Goal: Check status

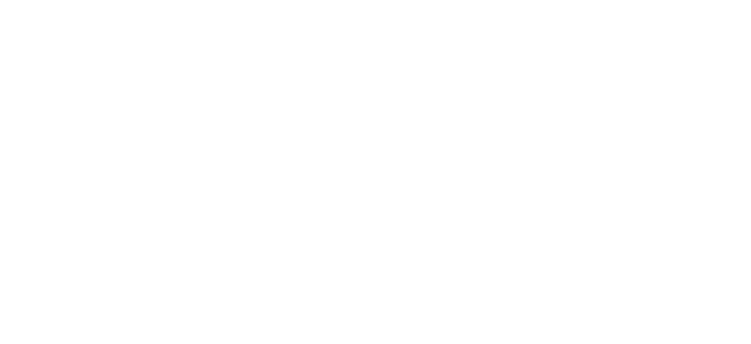
select select
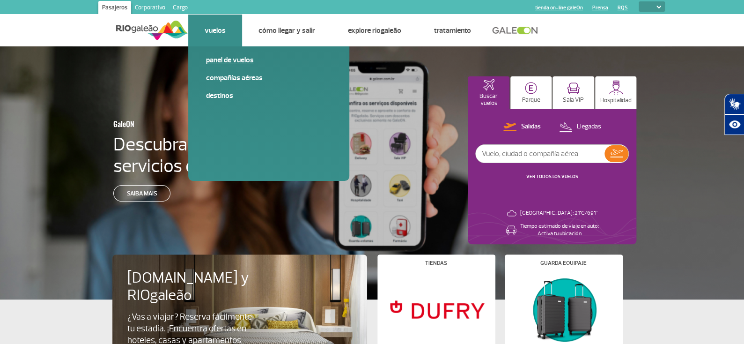
click at [220, 60] on link "Panel de vuelos" at bounding box center [268, 60] width 125 height 10
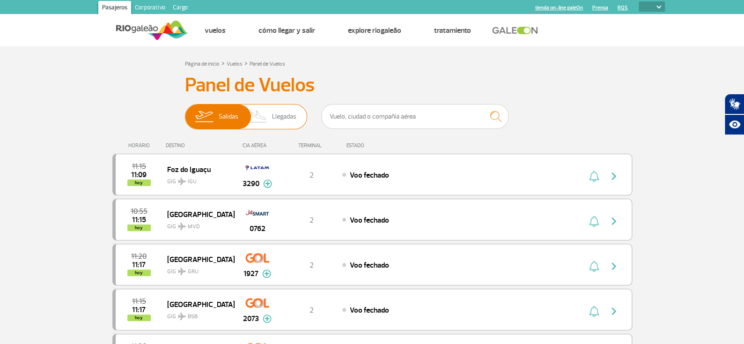
click at [224, 116] on span "Salidas" at bounding box center [229, 116] width 20 height 24
click at [185, 112] on input "[PERSON_NAME]" at bounding box center [185, 112] width 0 height 0
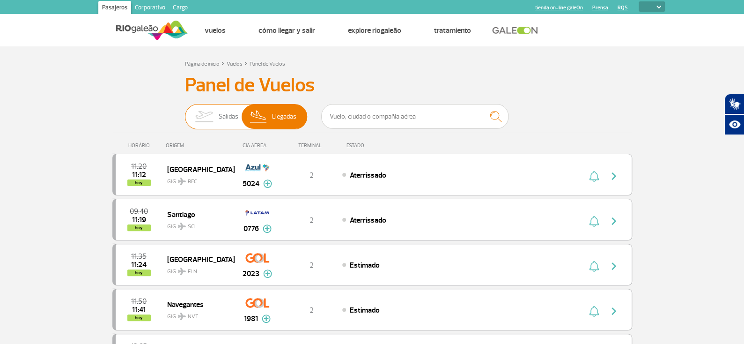
click at [224, 109] on span "Salidas" at bounding box center [229, 116] width 20 height 24
click at [185, 112] on input "[PERSON_NAME]" at bounding box center [185, 112] width 0 height 0
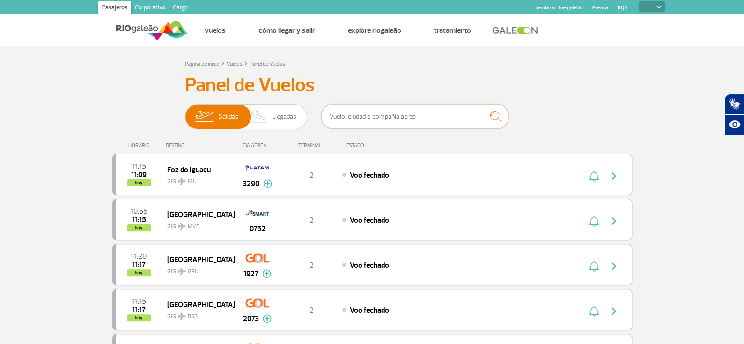
click at [384, 116] on input "text" at bounding box center [414, 116] width 187 height 25
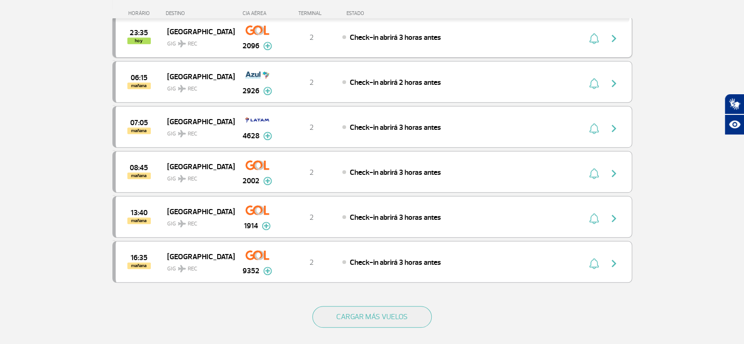
scroll to position [328, 0]
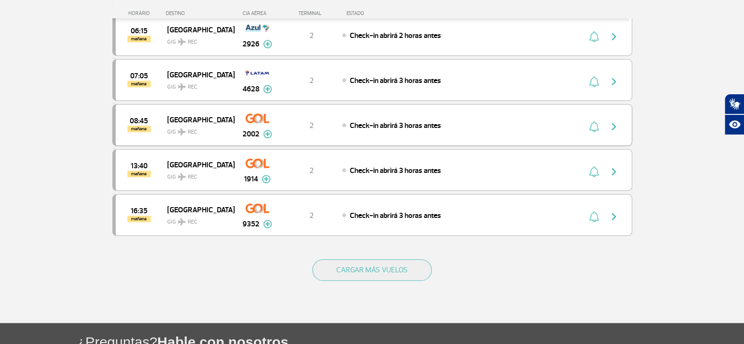
type input "[GEOGRAPHIC_DATA]"
click at [346, 121] on div "Check-in abrirá 3 horas antes" at bounding box center [445, 125] width 206 height 10
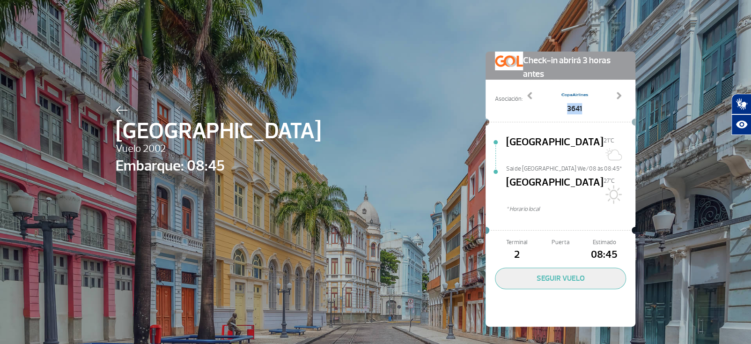
drag, startPoint x: 564, startPoint y: 107, endPoint x: 579, endPoint y: 108, distance: 15.5
click at [579, 108] on span "3641" at bounding box center [574, 108] width 28 height 11
click at [527, 97] on span at bounding box center [529, 95] width 9 height 9
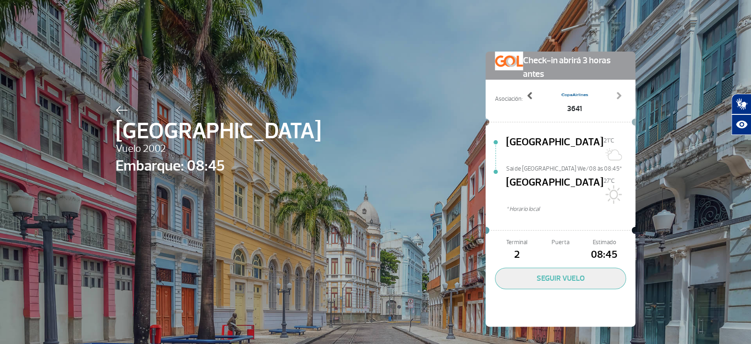
click at [527, 97] on span at bounding box center [529, 95] width 9 height 9
click at [527, 96] on span at bounding box center [529, 95] width 9 height 9
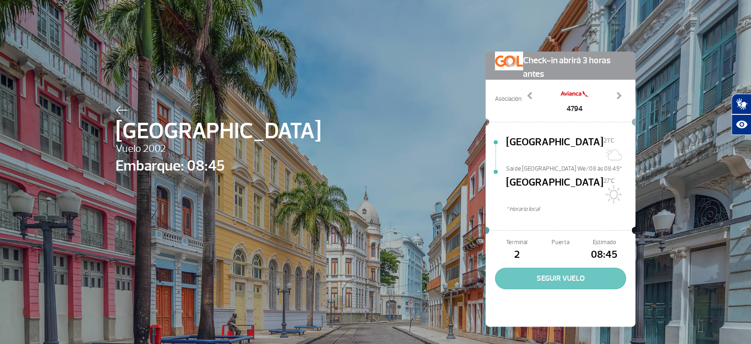
click at [523, 267] on button "SEGUIR VUELO" at bounding box center [560, 278] width 131 height 22
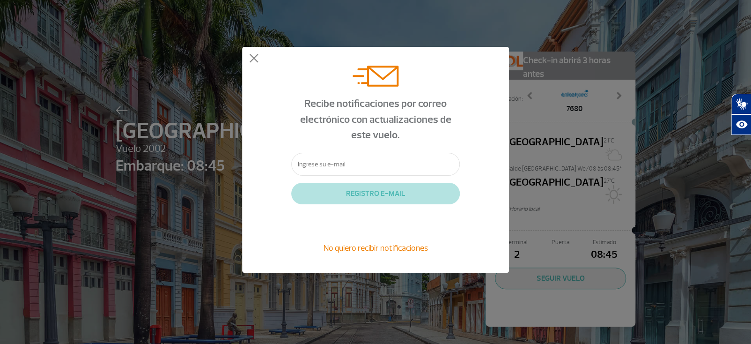
click at [246, 57] on div "Recibe notificaciones por correo electrónico con actualizaciones de este vuelo.…" at bounding box center [375, 160] width 267 height 226
click at [251, 57] on button at bounding box center [253, 58] width 9 height 9
